Goal: Task Accomplishment & Management: Manage account settings

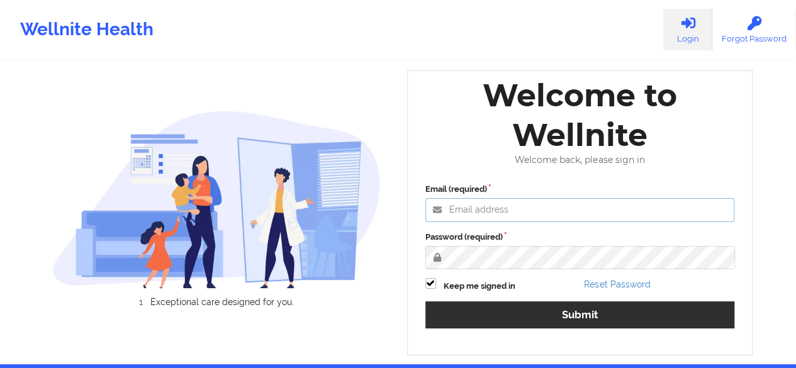
type input "hermann@wellnite.com"
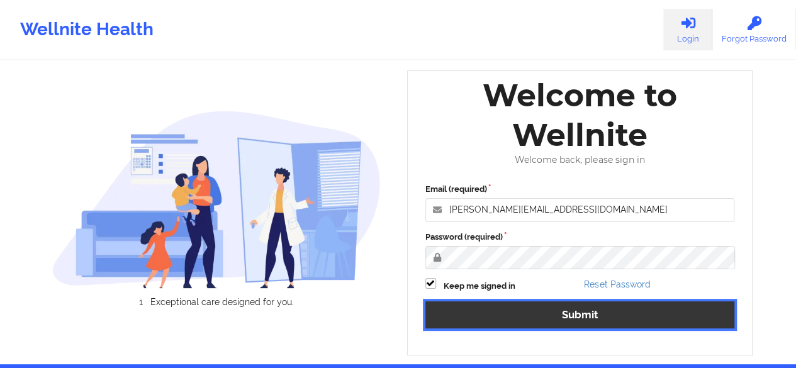
click at [571, 319] on button "Submit" at bounding box center [580, 314] width 310 height 27
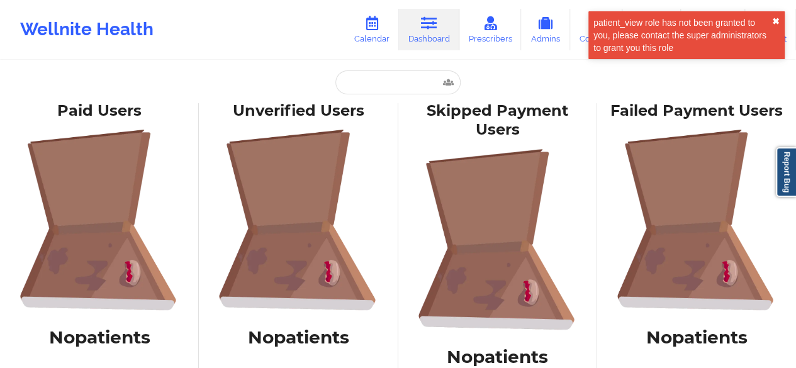
click at [778, 20] on button "✖︎" at bounding box center [776, 21] width 8 height 10
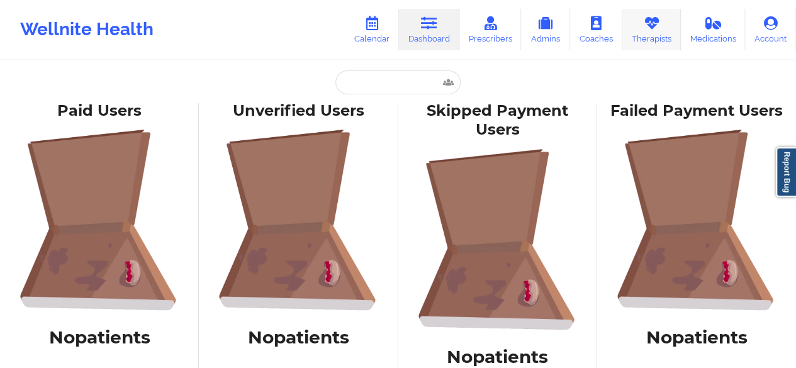
click at [650, 35] on link "Therapists" at bounding box center [651, 30] width 59 height 42
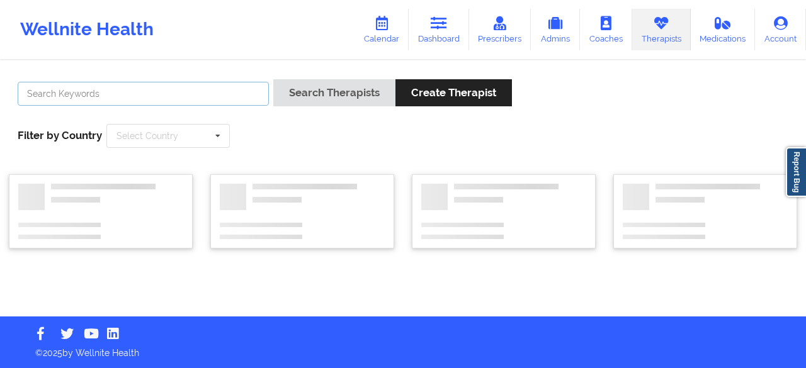
click at [63, 96] on input "text" at bounding box center [143, 94] width 251 height 24
paste input "stephanie anderson"
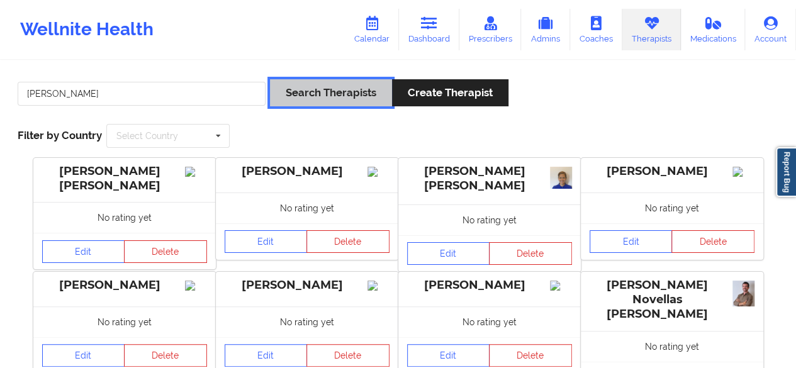
click at [355, 99] on button "Search Therapists" at bounding box center [331, 92] width 122 height 27
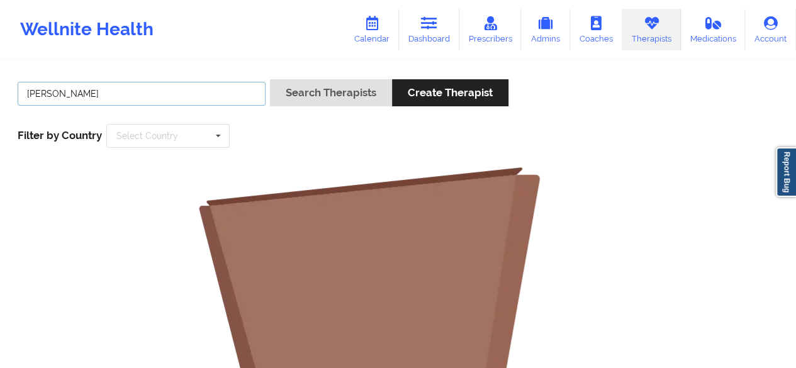
drag, startPoint x: 68, startPoint y: 96, endPoint x: 0, endPoint y: 100, distance: 68.1
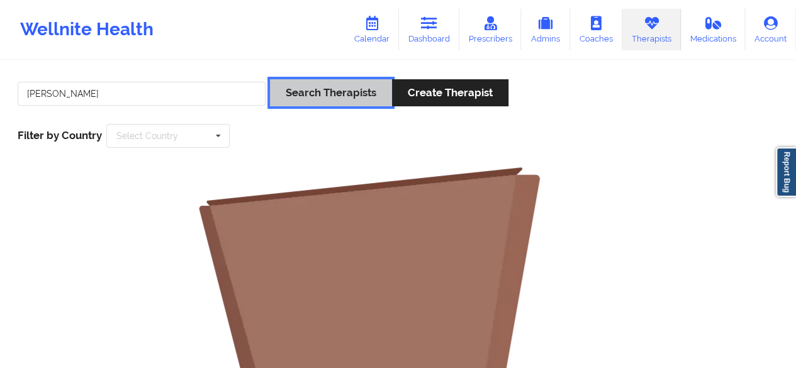
click at [291, 101] on button "Search Therapists" at bounding box center [331, 92] width 122 height 27
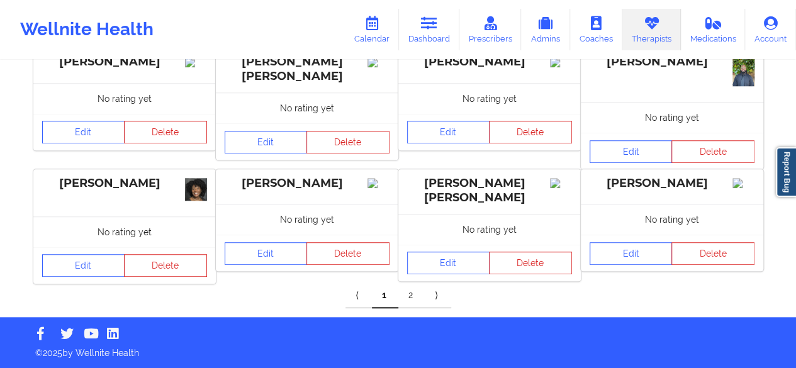
scroll to position [461, 0]
click at [413, 303] on link "2" at bounding box center [411, 295] width 26 height 25
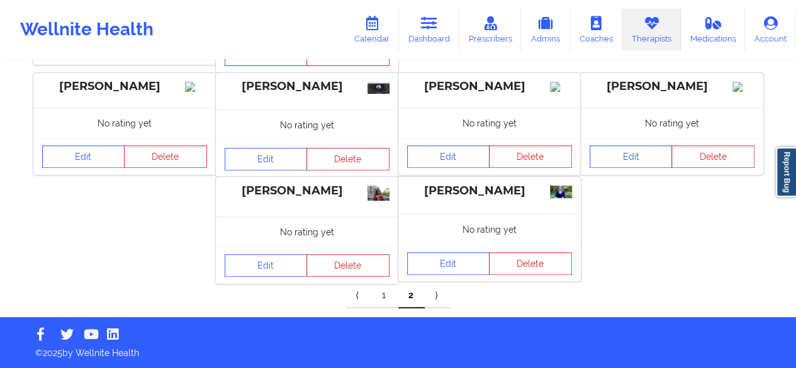
scroll to position [0, 0]
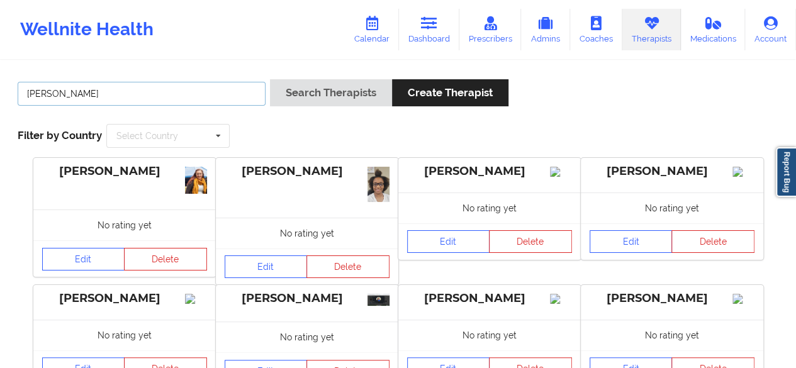
click at [113, 96] on input "anderson" at bounding box center [142, 94] width 248 height 24
paste input "Jennifer Colema"
type input "[PERSON_NAME]"
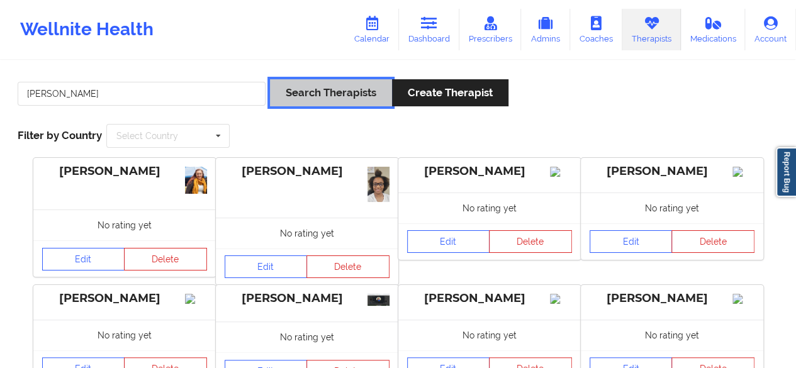
click at [315, 103] on button "Search Therapists" at bounding box center [331, 92] width 122 height 27
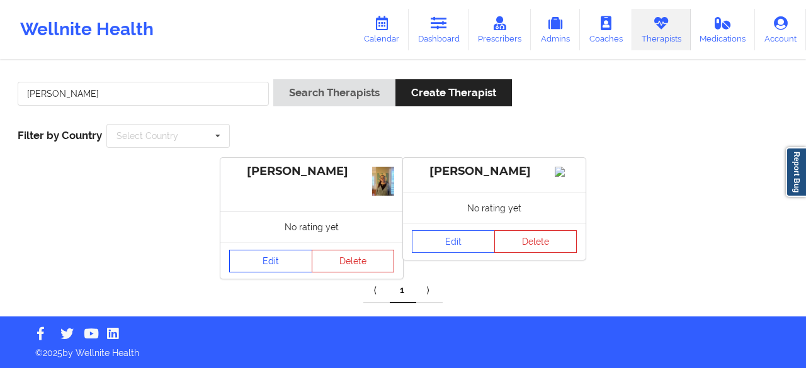
click at [274, 263] on link "Edit" at bounding box center [270, 261] width 83 height 23
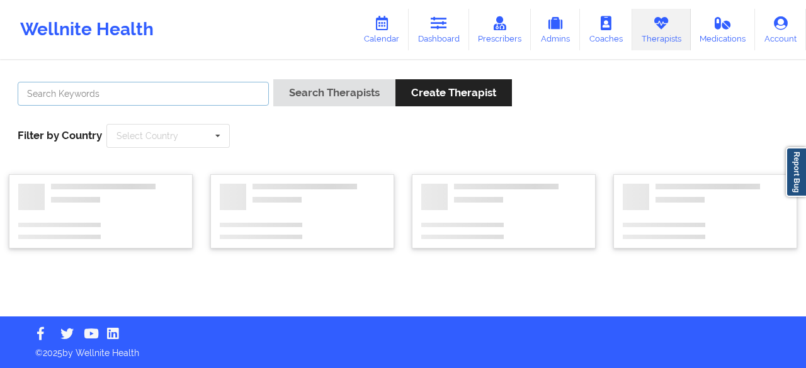
click at [62, 95] on input "text" at bounding box center [143, 94] width 251 height 24
paste input "[PERSON_NAME]"
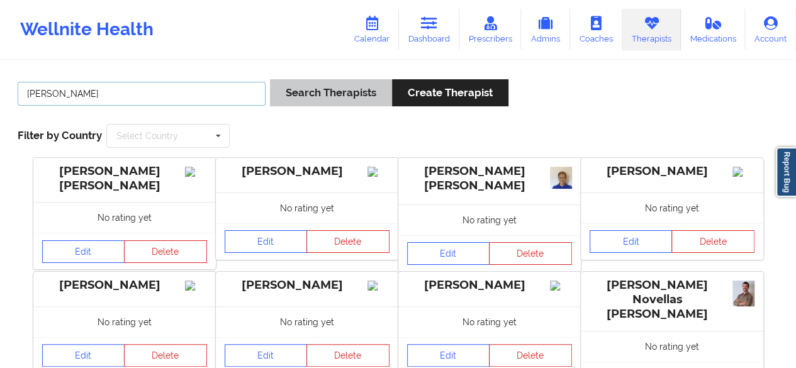
type input "[PERSON_NAME]"
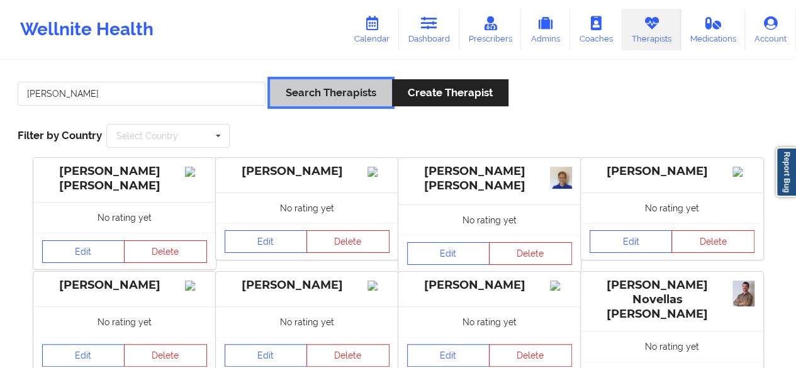
click at [320, 82] on button "Search Therapists" at bounding box center [331, 92] width 122 height 27
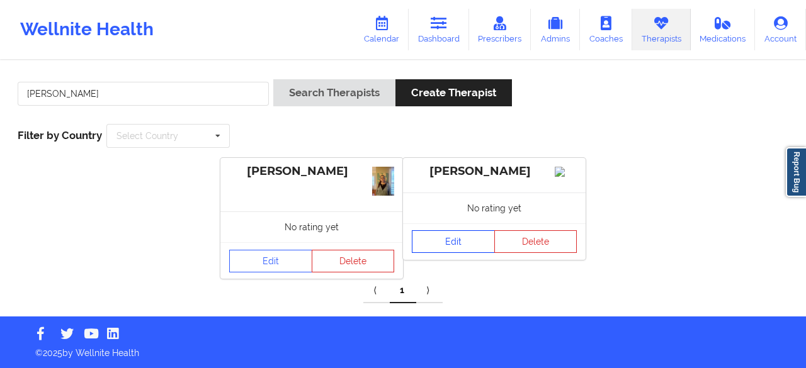
click at [457, 253] on link "Edit" at bounding box center [453, 241] width 83 height 23
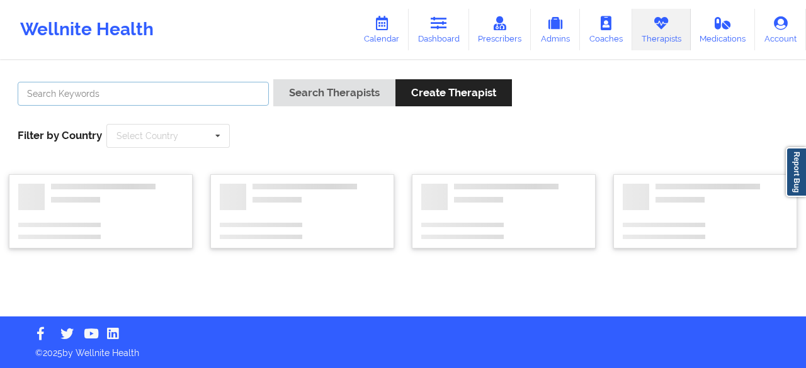
click at [96, 88] on input "text" at bounding box center [143, 94] width 251 height 24
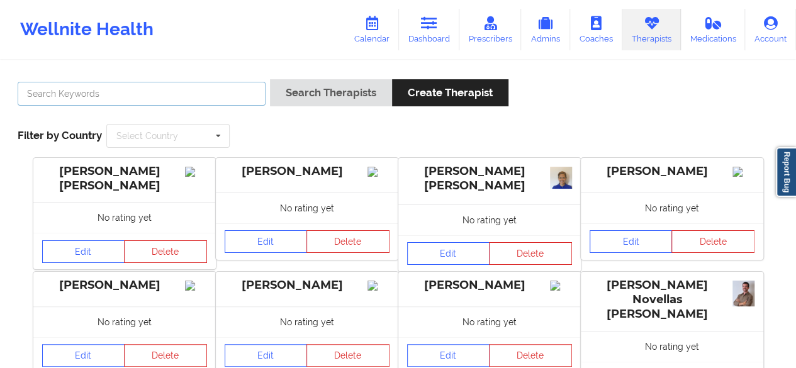
click at [87, 90] on input "text" at bounding box center [142, 94] width 248 height 24
paste input "[PERSON_NAME]"
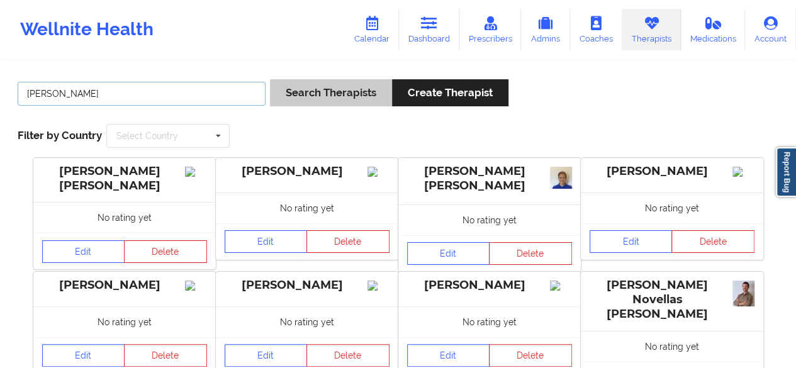
type input "[PERSON_NAME]"
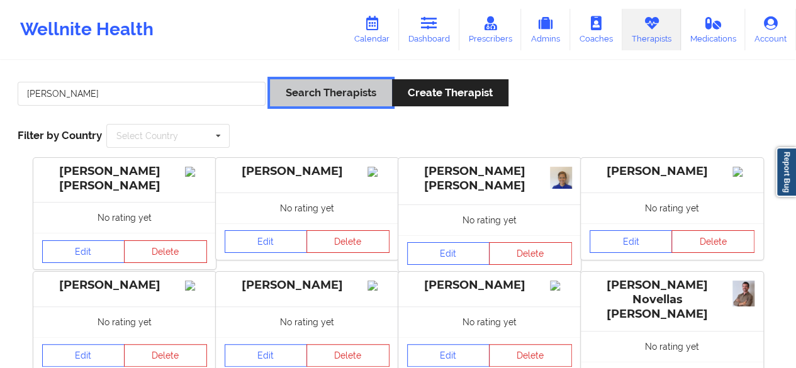
click at [296, 104] on button "Search Therapists" at bounding box center [331, 92] width 122 height 27
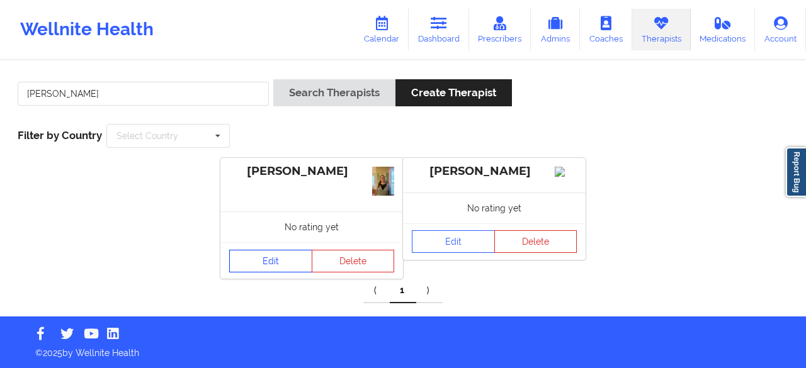
click at [273, 269] on link "Edit" at bounding box center [270, 261] width 83 height 23
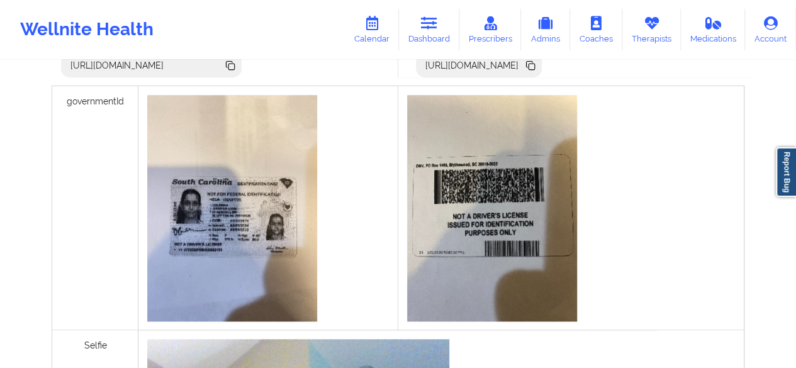
scroll to position [425, 0]
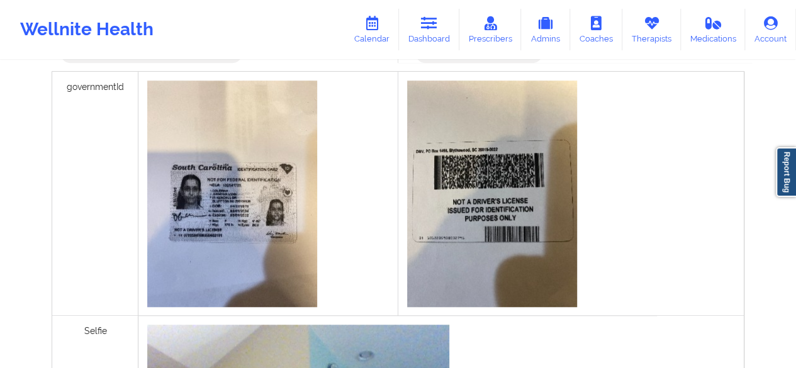
click at [288, 228] on img at bounding box center [232, 194] width 170 height 227
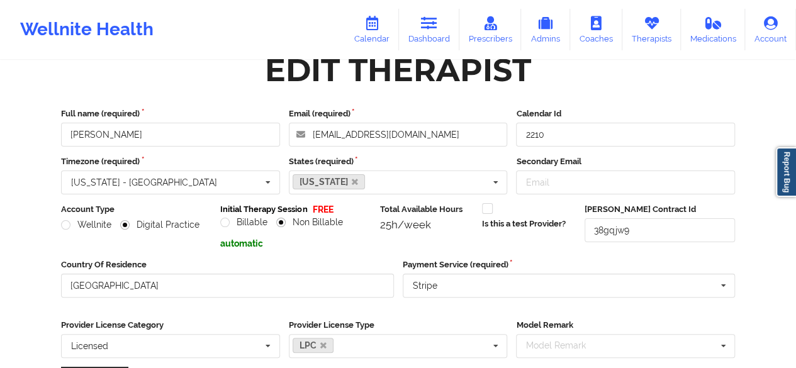
scroll to position [0, 0]
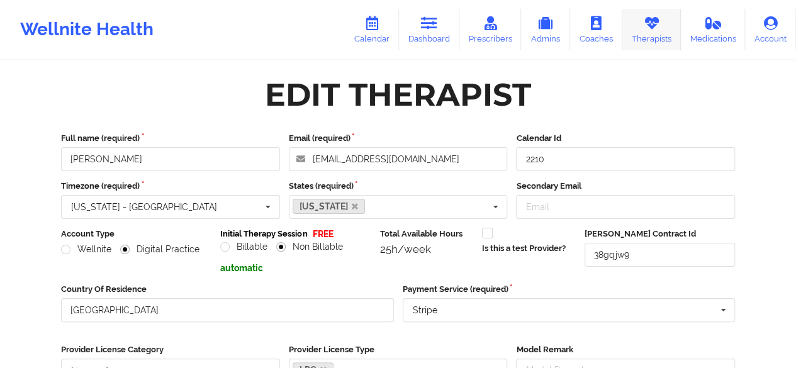
click at [657, 30] on icon at bounding box center [651, 23] width 16 height 14
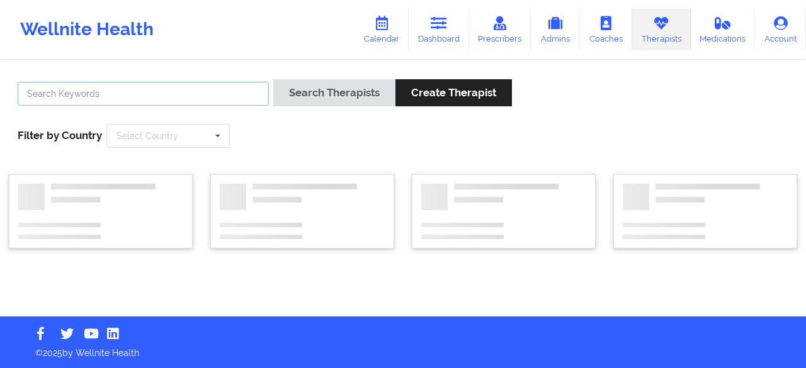
click at [114, 98] on input "text" at bounding box center [143, 94] width 251 height 24
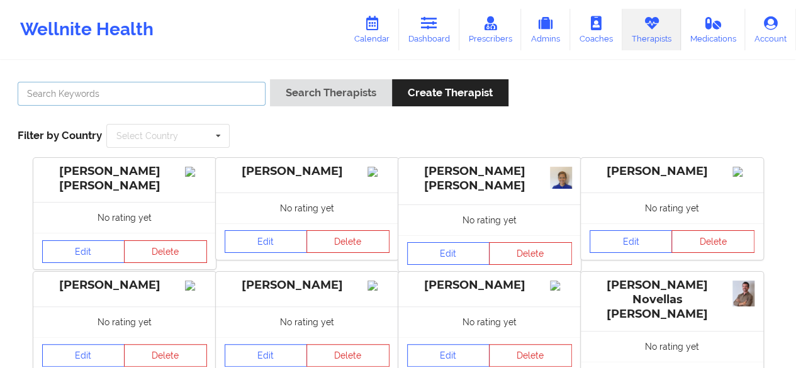
paste input "[PERSON_NAME]"
type input "[PERSON_NAME]"
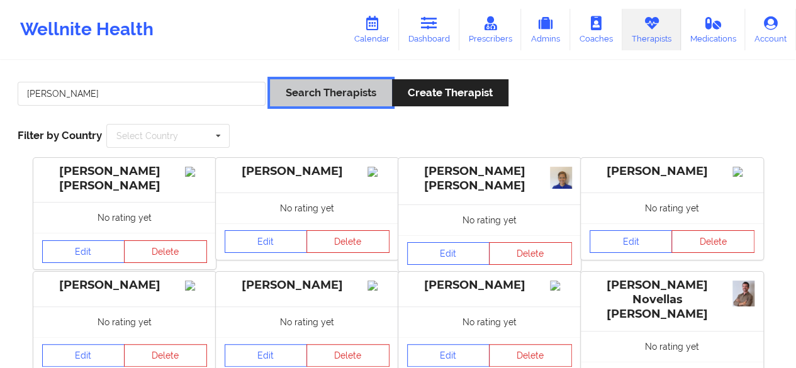
click at [335, 91] on button "Search Therapists" at bounding box center [331, 92] width 122 height 27
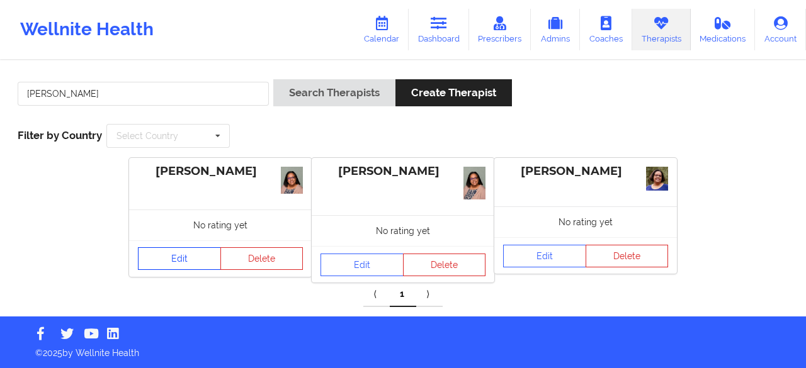
click at [180, 261] on link "Edit" at bounding box center [179, 258] width 83 height 23
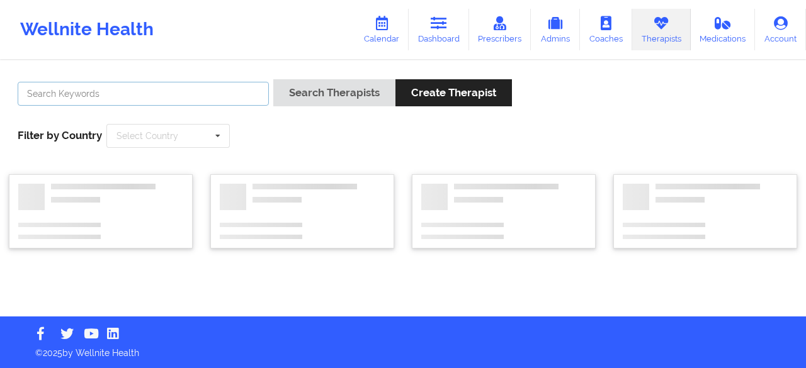
click at [89, 98] on input "text" at bounding box center [143, 94] width 251 height 24
paste input "[PERSON_NAME]"
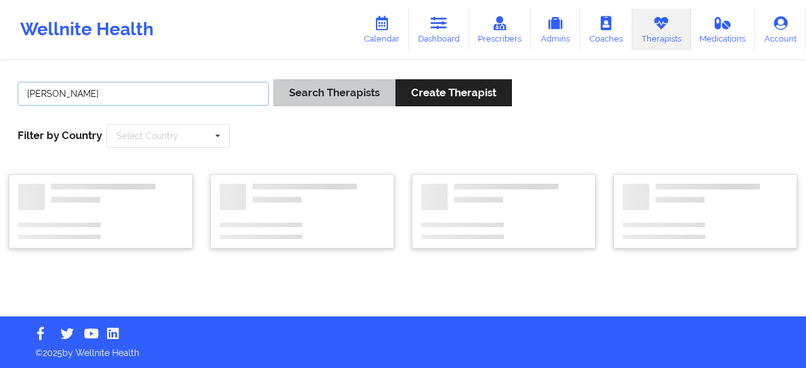
type input "[PERSON_NAME]"
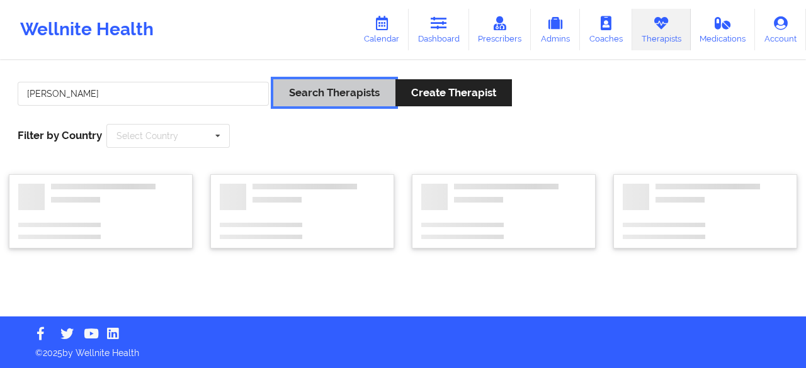
click at [292, 100] on button "Search Therapists" at bounding box center [334, 92] width 122 height 27
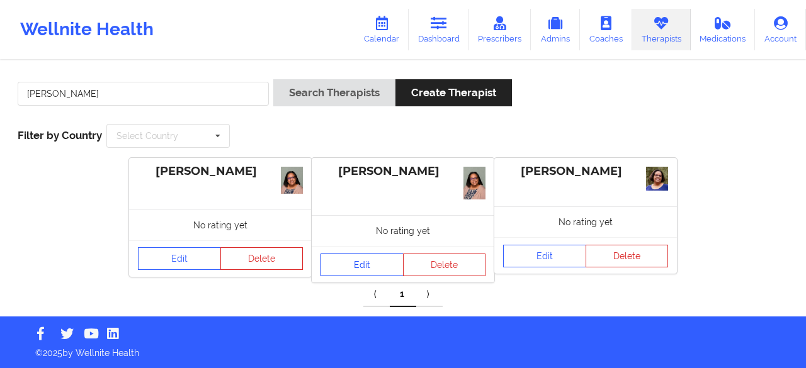
click at [340, 256] on link "Edit" at bounding box center [361, 265] width 83 height 23
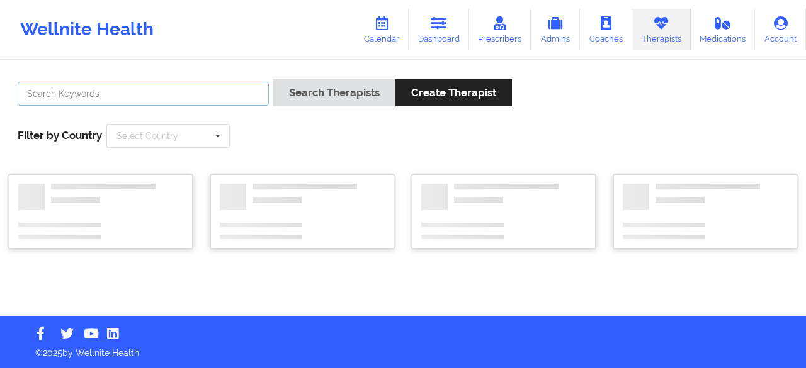
click at [196, 91] on input "text" at bounding box center [143, 94] width 251 height 24
paste input "[PERSON_NAME]"
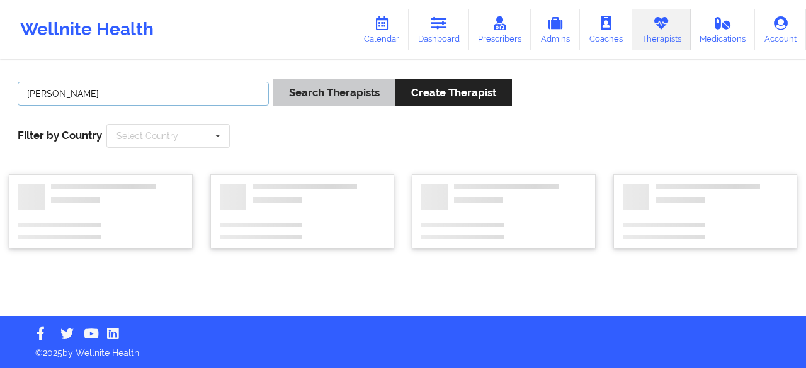
type input "[PERSON_NAME]"
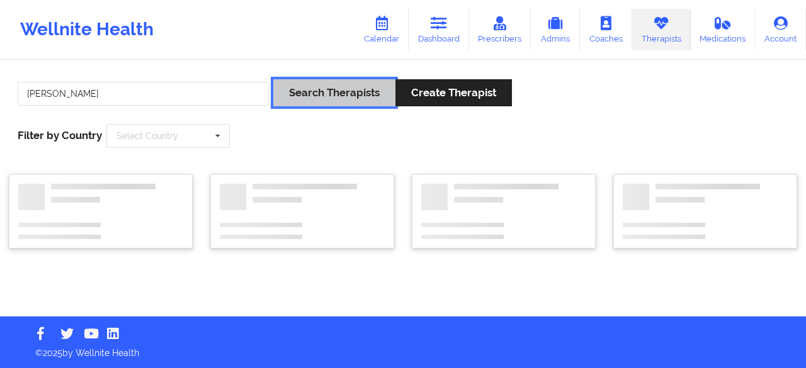
click at [357, 86] on button "Search Therapists" at bounding box center [334, 92] width 122 height 27
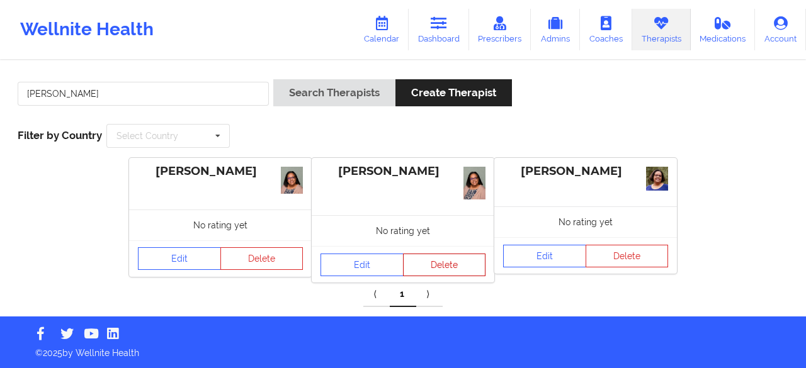
click at [458, 266] on button "Delete" at bounding box center [444, 265] width 83 height 23
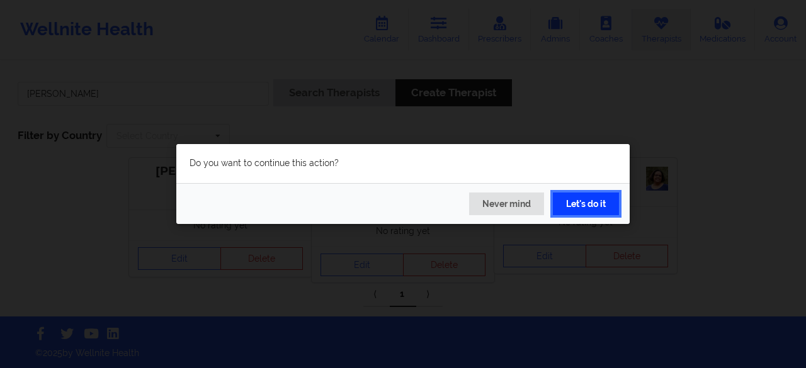
click at [569, 199] on button "Let's do it" at bounding box center [586, 204] width 66 height 23
